Goal: Information Seeking & Learning: Learn about a topic

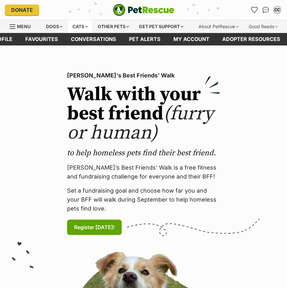
click at [83, 29] on div "Cats" at bounding box center [80, 26] width 24 height 13
click at [74, 26] on div "Cats" at bounding box center [80, 26] width 24 height 13
click at [81, 28] on div "Cats" at bounding box center [80, 26] width 24 height 13
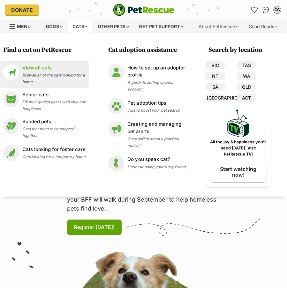
click at [32, 77] on span "Browse all of the cats looking for a home" at bounding box center [53, 79] width 63 height 12
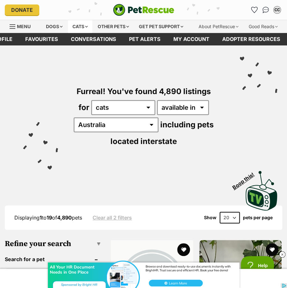
click at [76, 28] on div "Cats" at bounding box center [80, 26] width 24 height 13
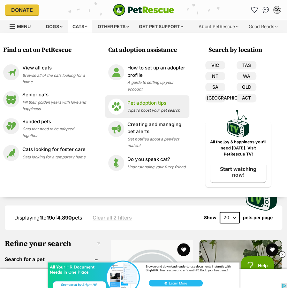
click at [149, 104] on p "Pet adoption tips" at bounding box center [154, 102] width 52 height 7
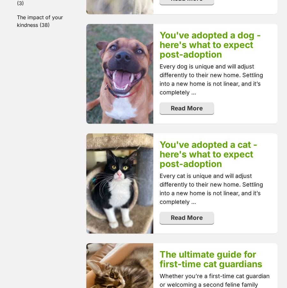
scroll to position [484, 0]
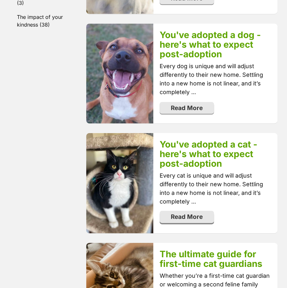
click at [192, 217] on link "Read More" at bounding box center [187, 217] width 54 height 12
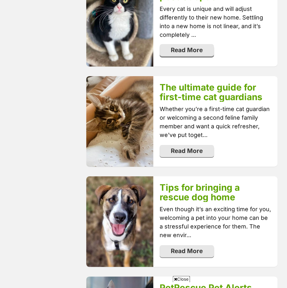
scroll to position [652, 0]
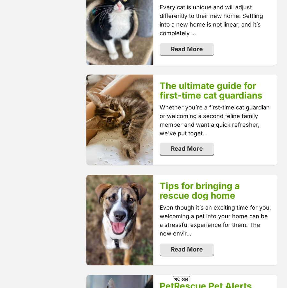
click at [199, 147] on link "Read More" at bounding box center [187, 149] width 54 height 12
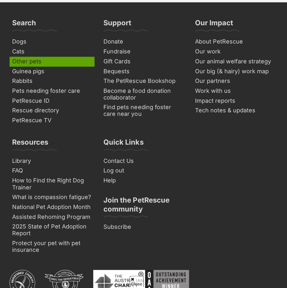
scroll to position [1806, 0]
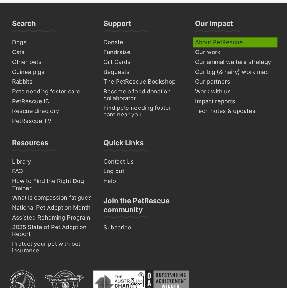
click at [224, 37] on link "About PetRescue" at bounding box center [235, 42] width 85 height 10
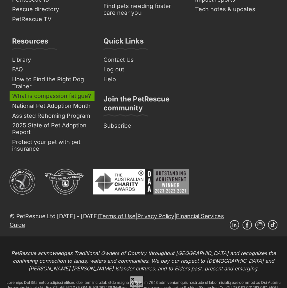
scroll to position [1908, 0]
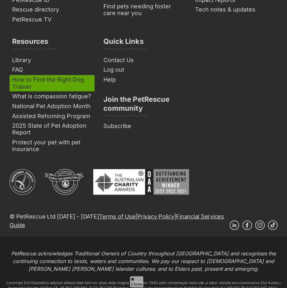
click at [22, 75] on link "How to Find the Right Dog Trainer" at bounding box center [52, 83] width 85 height 16
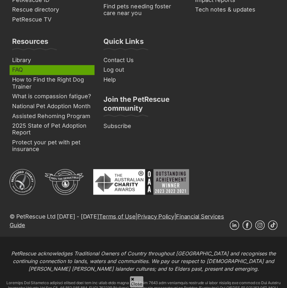
click at [22, 65] on link "FAQ" at bounding box center [52, 70] width 85 height 10
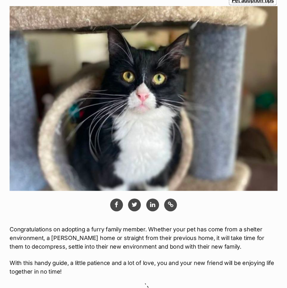
scroll to position [138, 0]
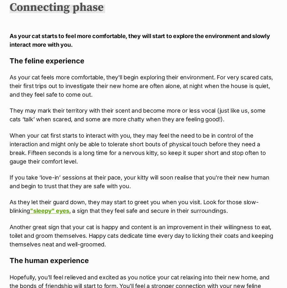
scroll to position [1727, 0]
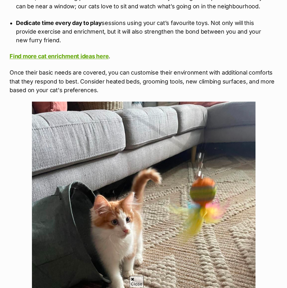
scroll to position [1917, 0]
